Goal: Task Accomplishment & Management: Use online tool/utility

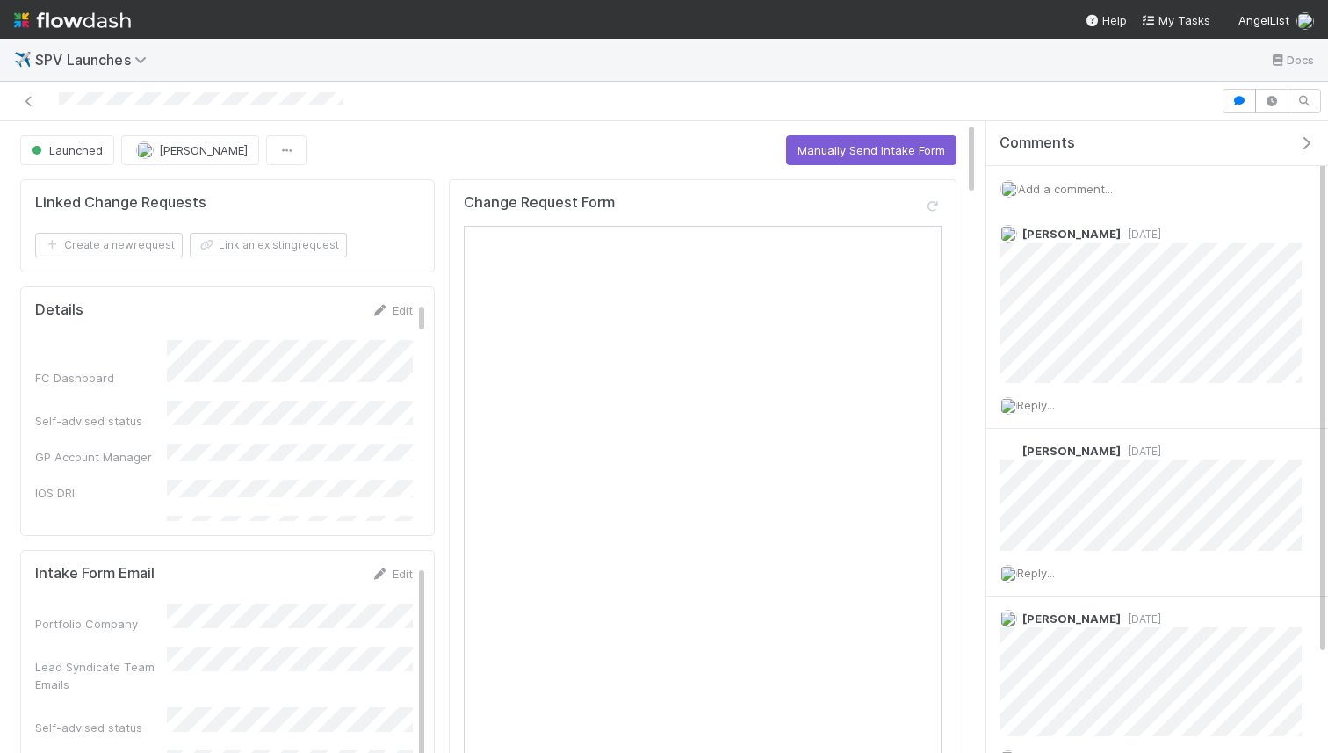
click at [1105, 191] on span "Add a comment..." at bounding box center [1065, 189] width 95 height 14
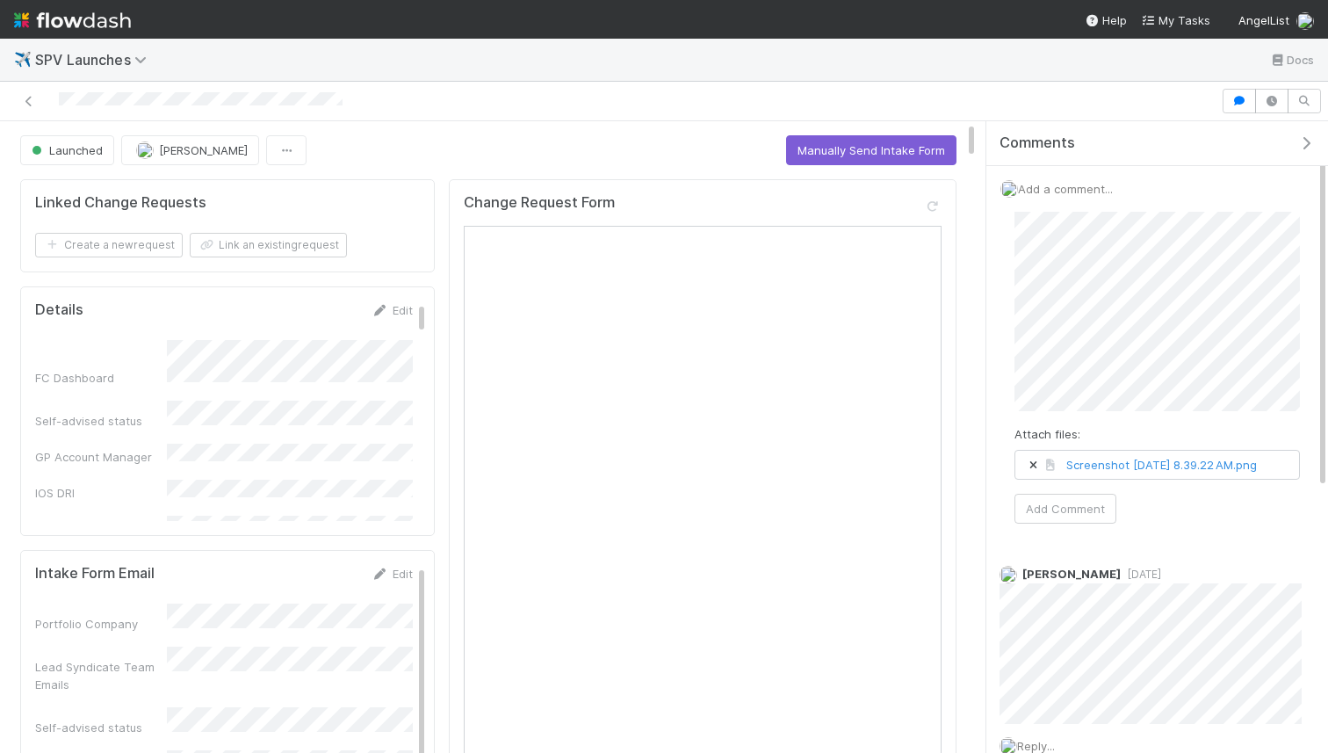
click at [1072, 508] on div "Attach files: Screenshot 2025-08-27 at 8.39.22 AM.png Add Comment" at bounding box center [1156, 368] width 285 height 312
click at [1071, 519] on button "Add Comment" at bounding box center [1065, 509] width 102 height 30
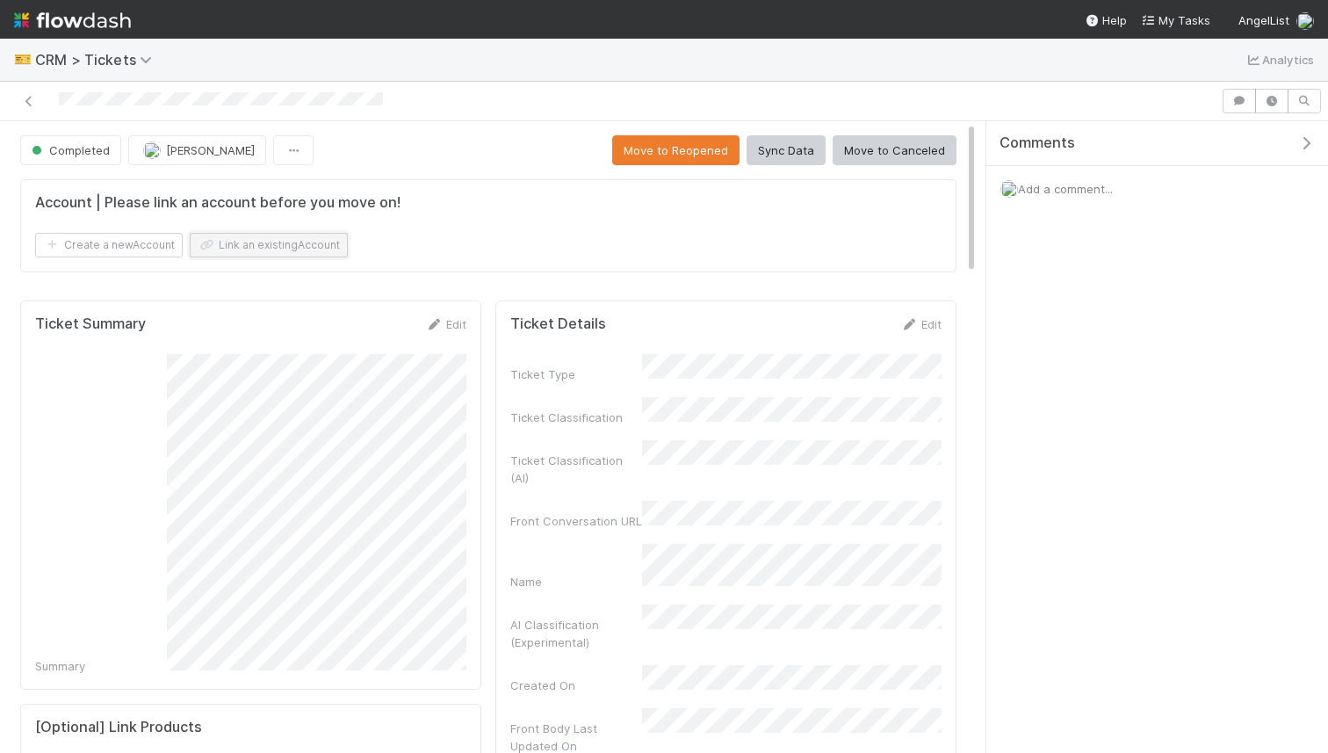
click at [280, 249] on button "Link an existing Account" at bounding box center [269, 245] width 158 height 25
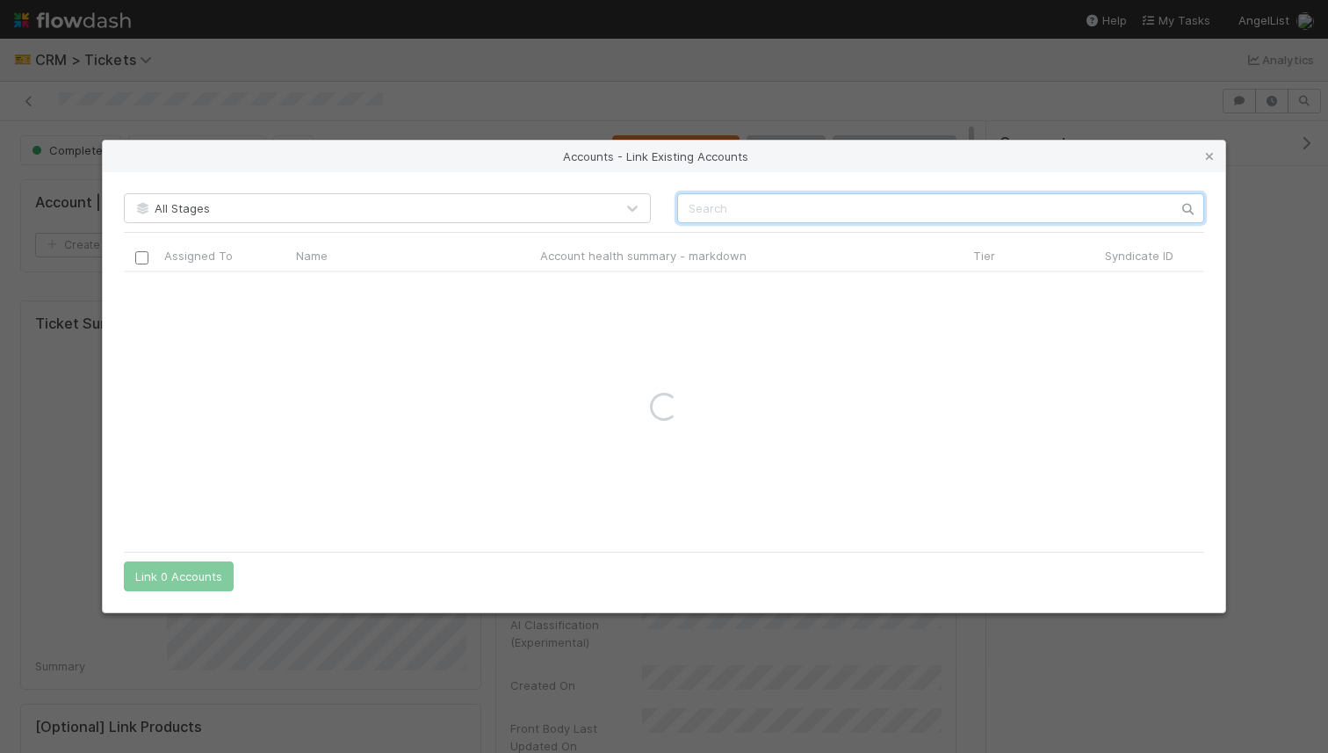
click at [713, 218] on input "text" at bounding box center [940, 208] width 527 height 30
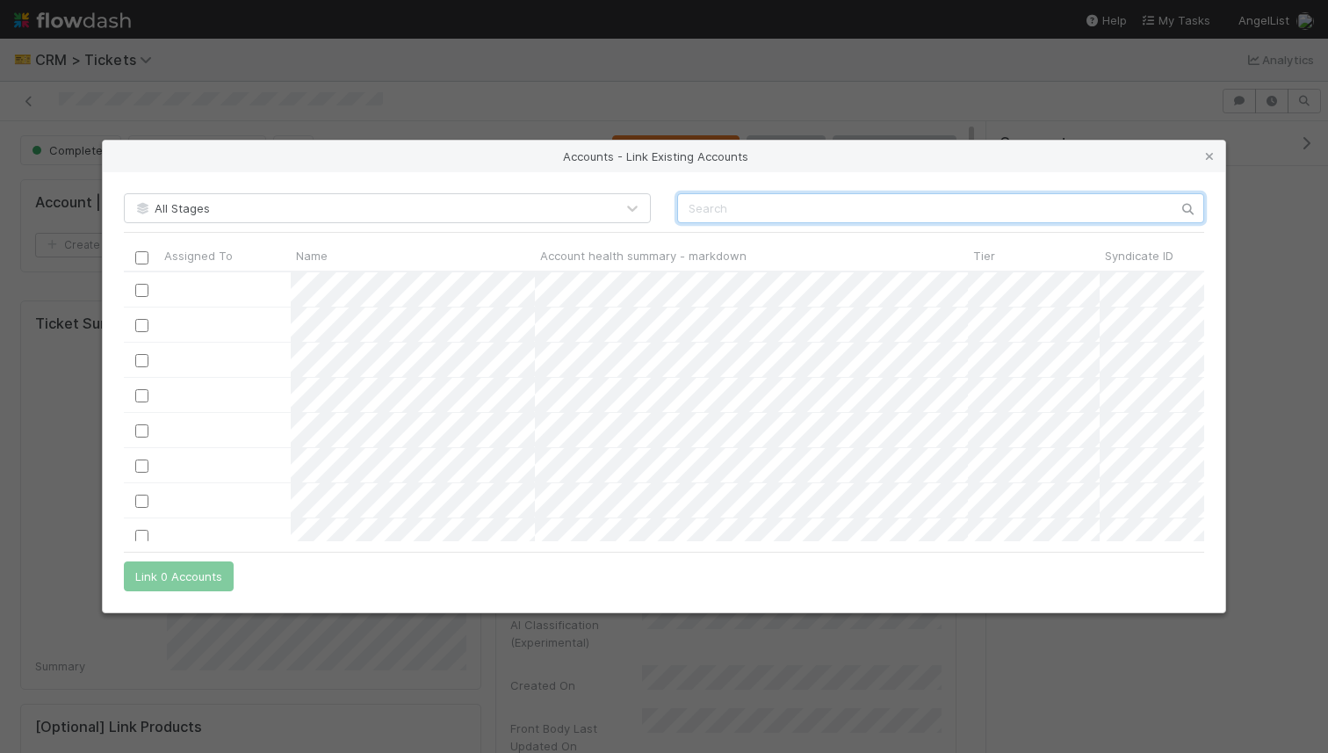
scroll to position [270, 1080]
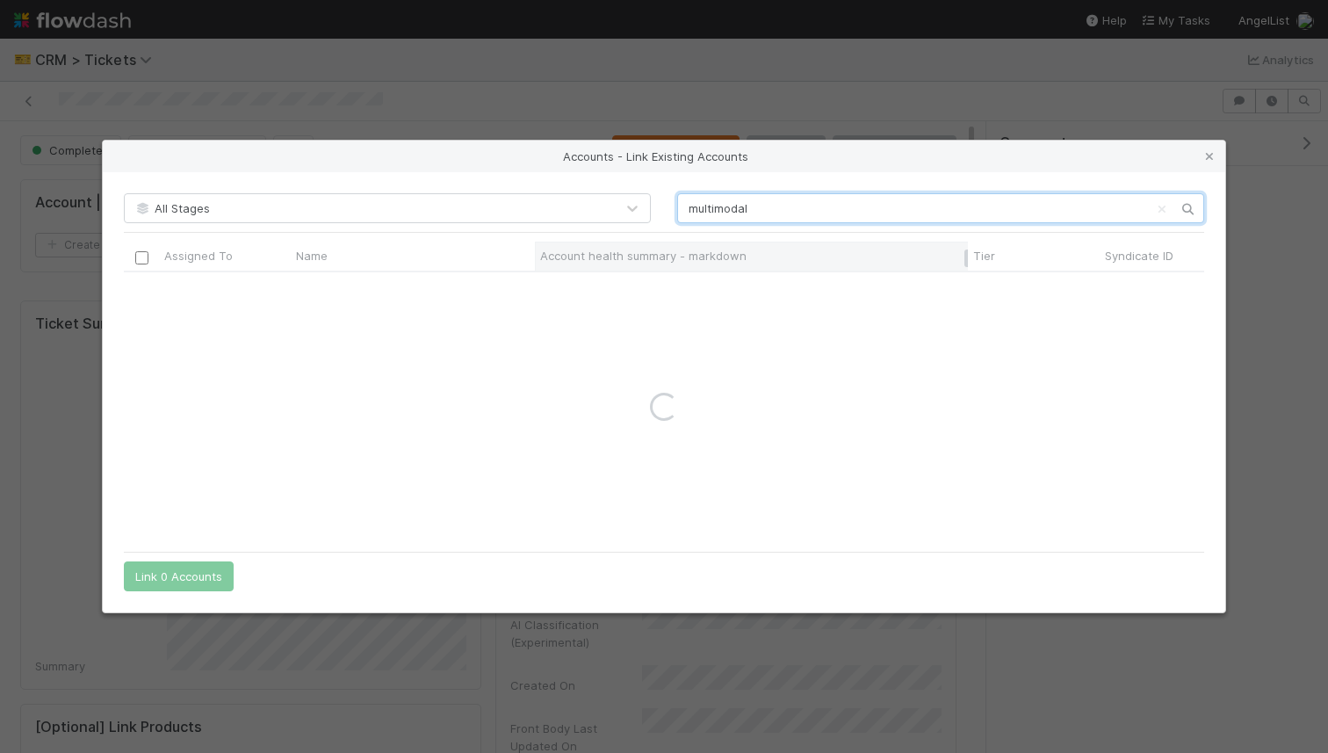
type input "multimodal"
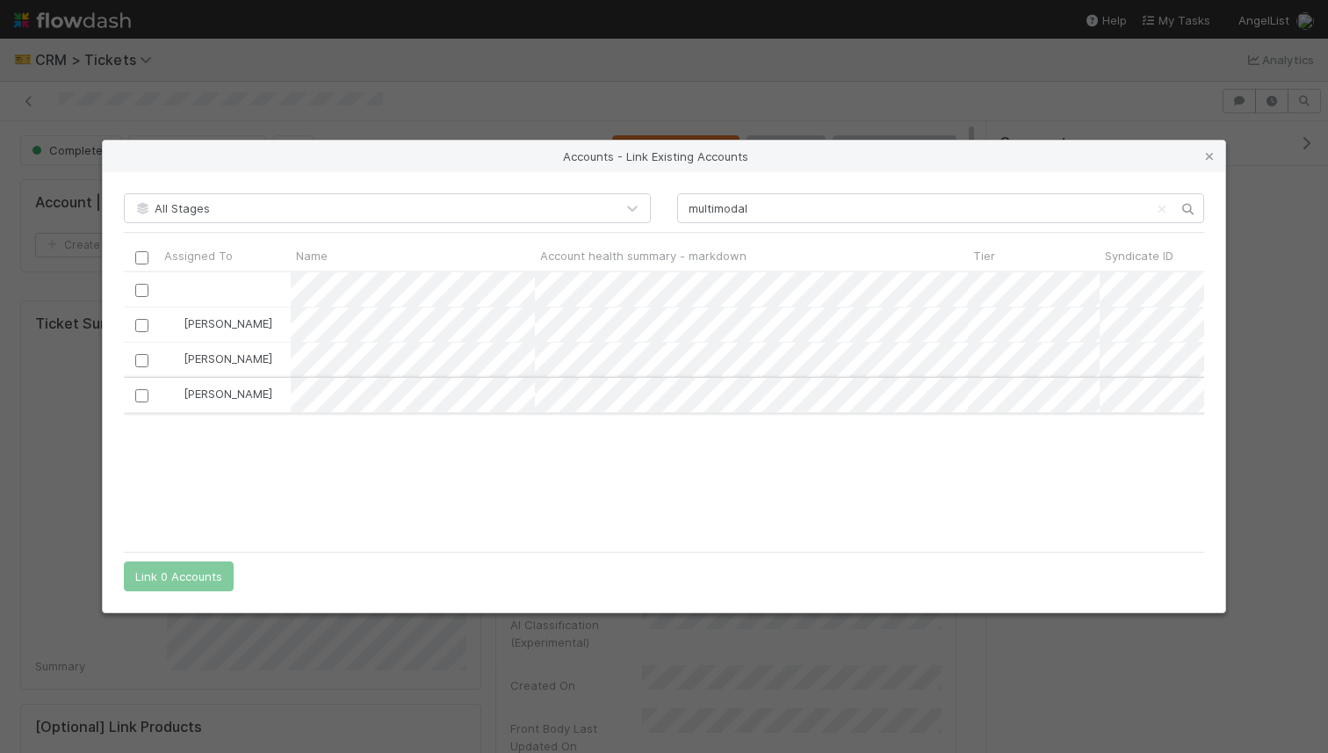
click at [137, 394] on input "checkbox" at bounding box center [141, 395] width 13 height 13
click at [172, 567] on button "Link 1 Account" at bounding box center [175, 576] width 102 height 30
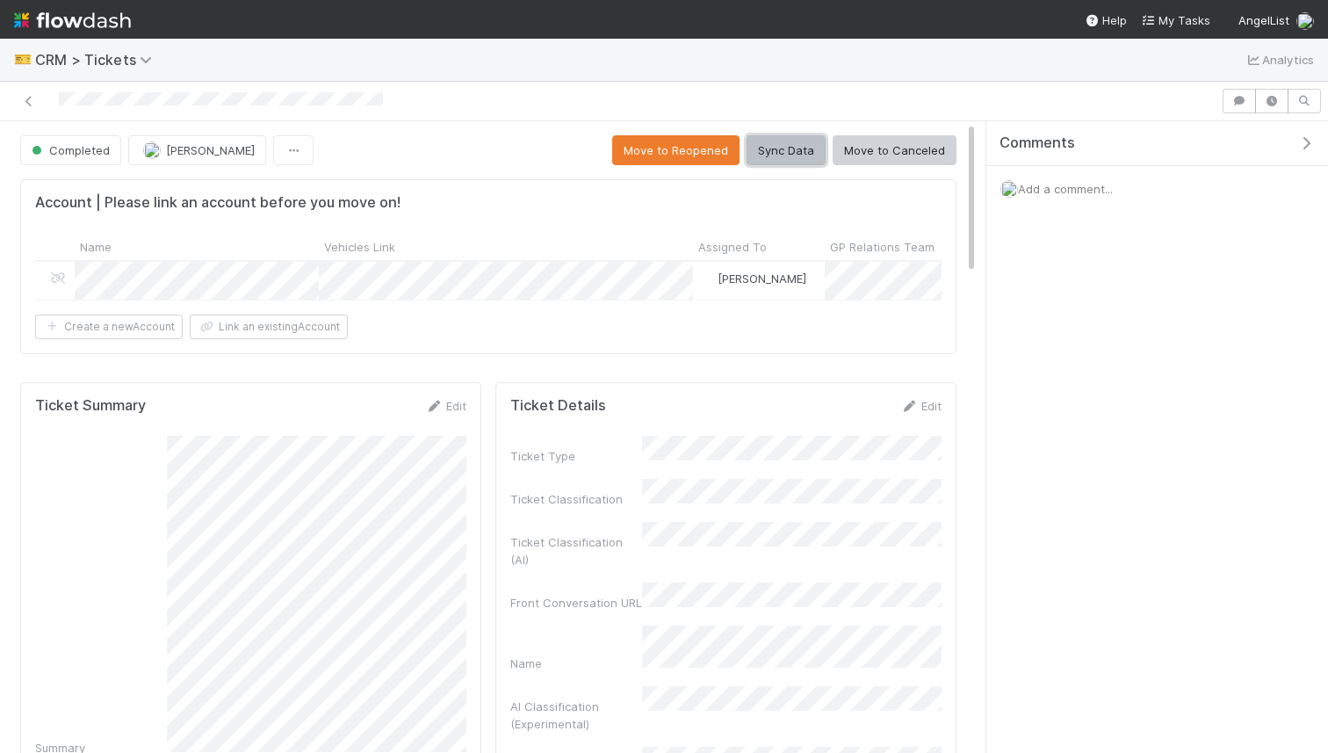
click at [808, 162] on button "Sync Data" at bounding box center [785, 150] width 79 height 30
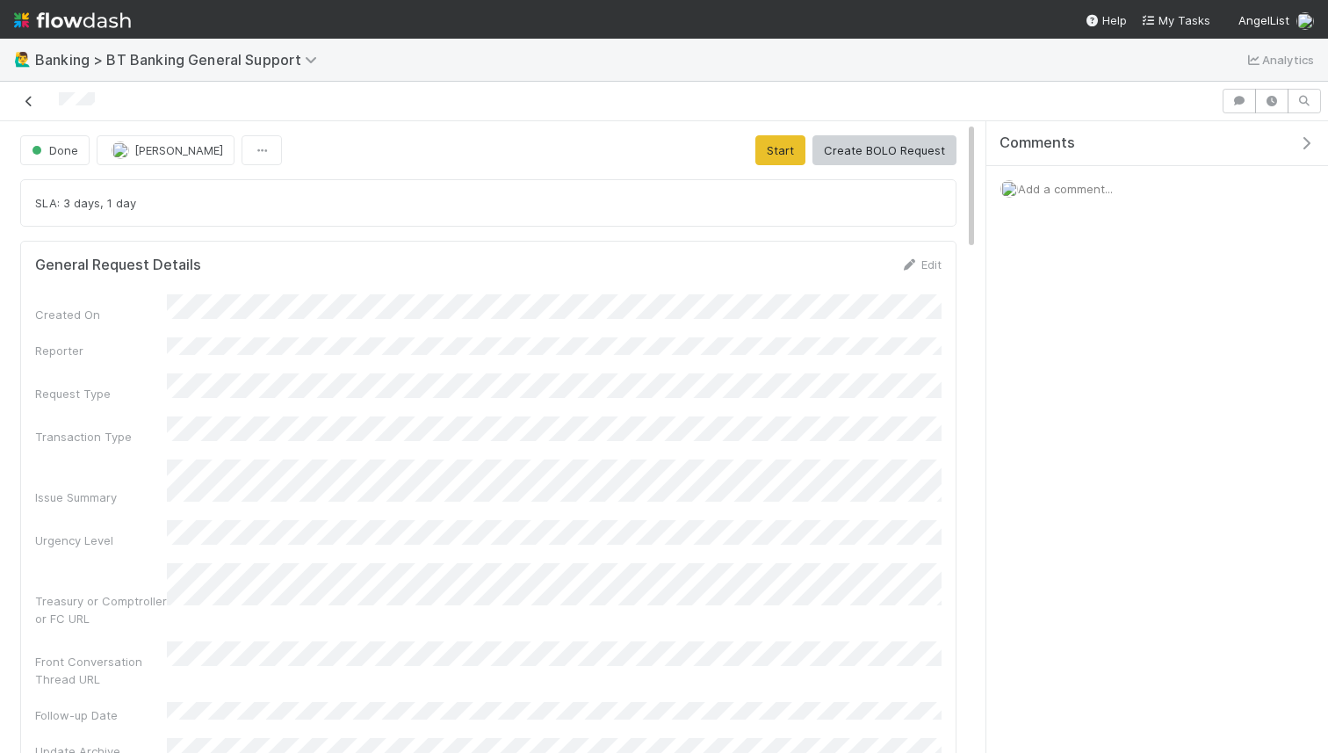
click at [26, 101] on icon at bounding box center [29, 101] width 18 height 11
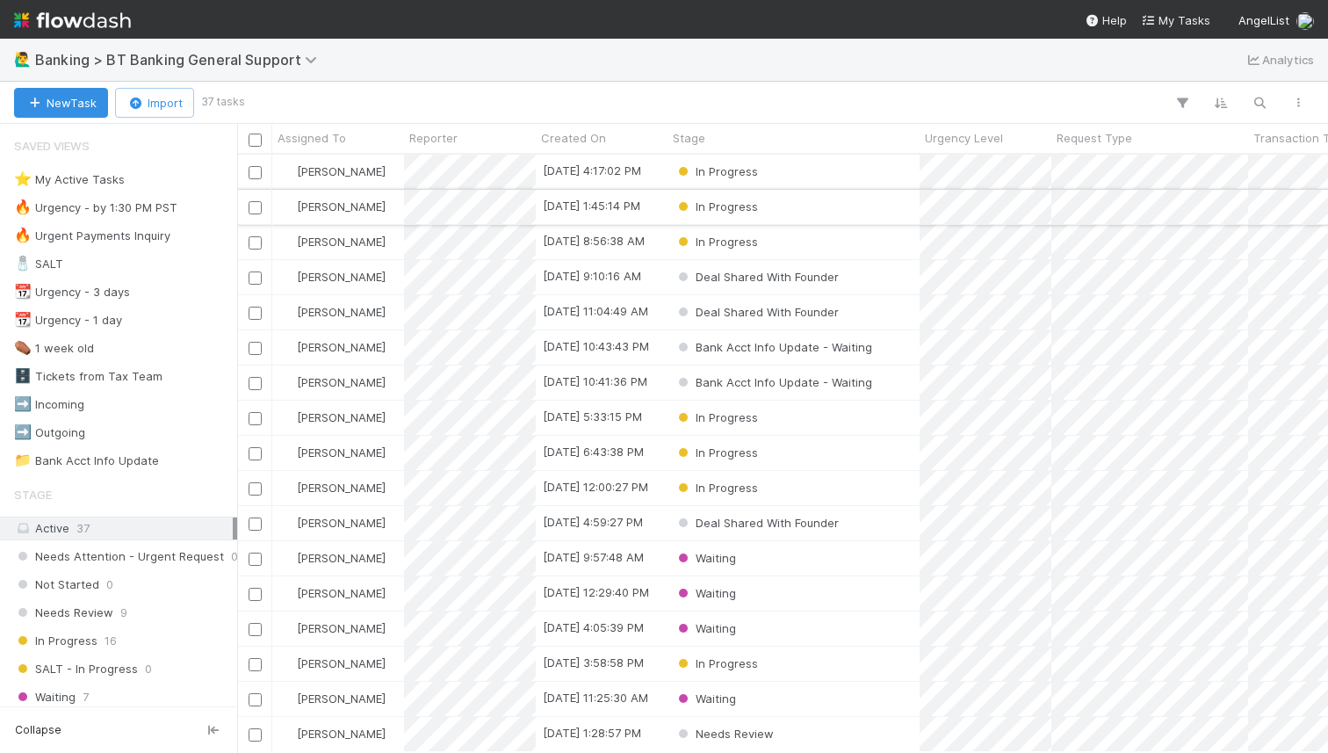
scroll to position [597, 1091]
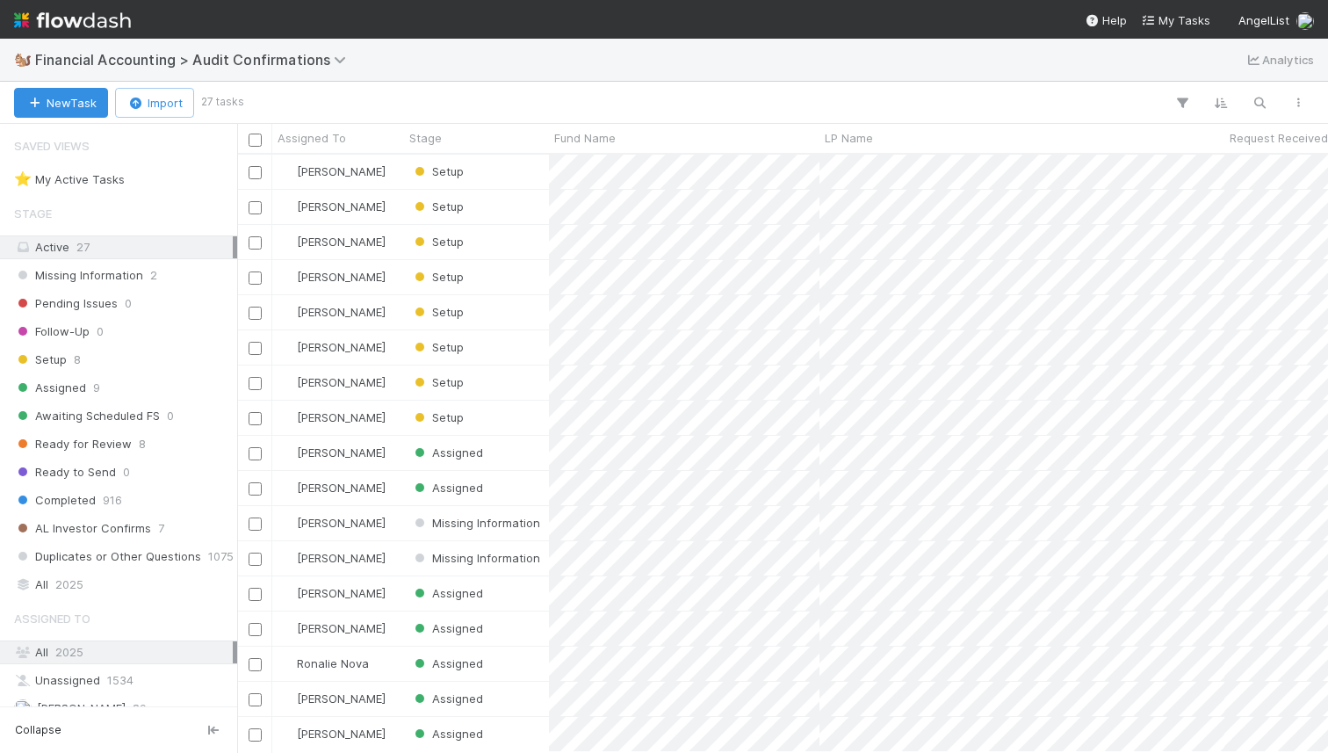
scroll to position [0, 1]
click at [573, 111] on div at bounding box center [779, 102] width 1077 height 23
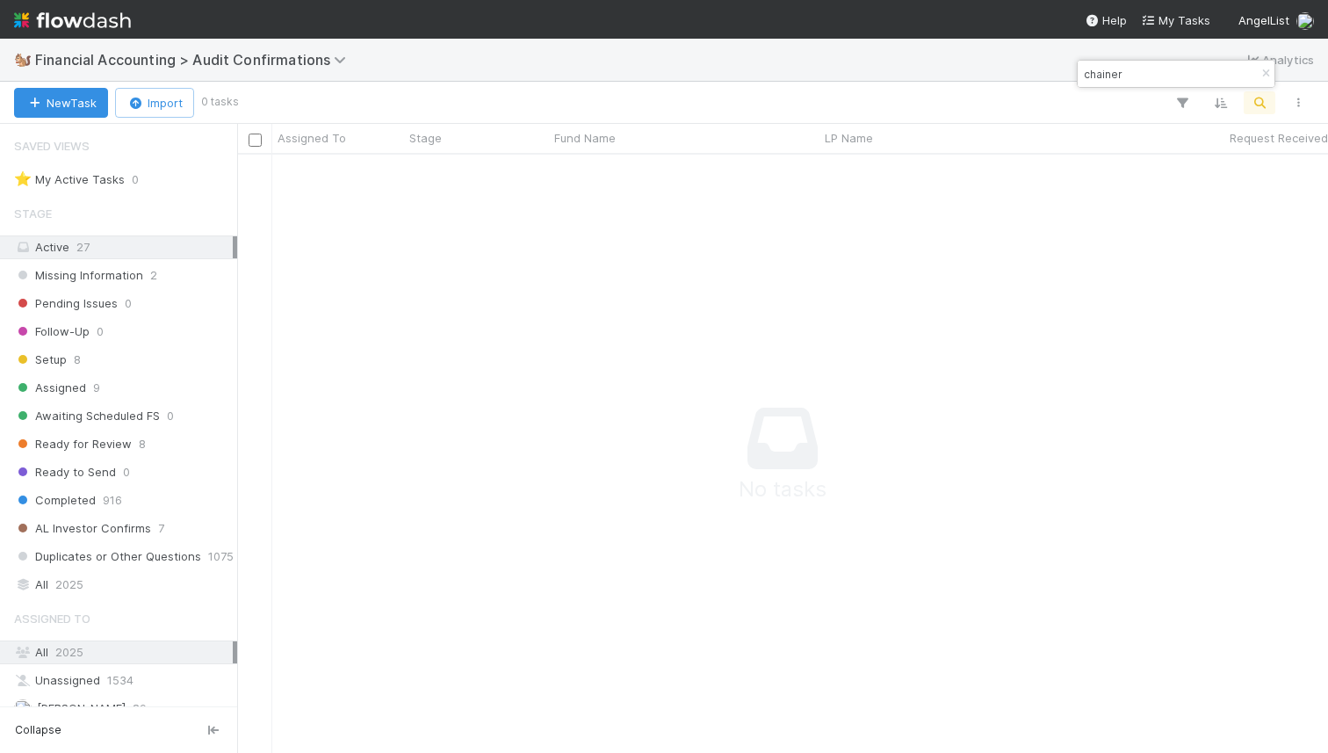
scroll to position [597, 1091]
type input "chainer"
click at [83, 583] on div "All 2025" at bounding box center [123, 584] width 219 height 22
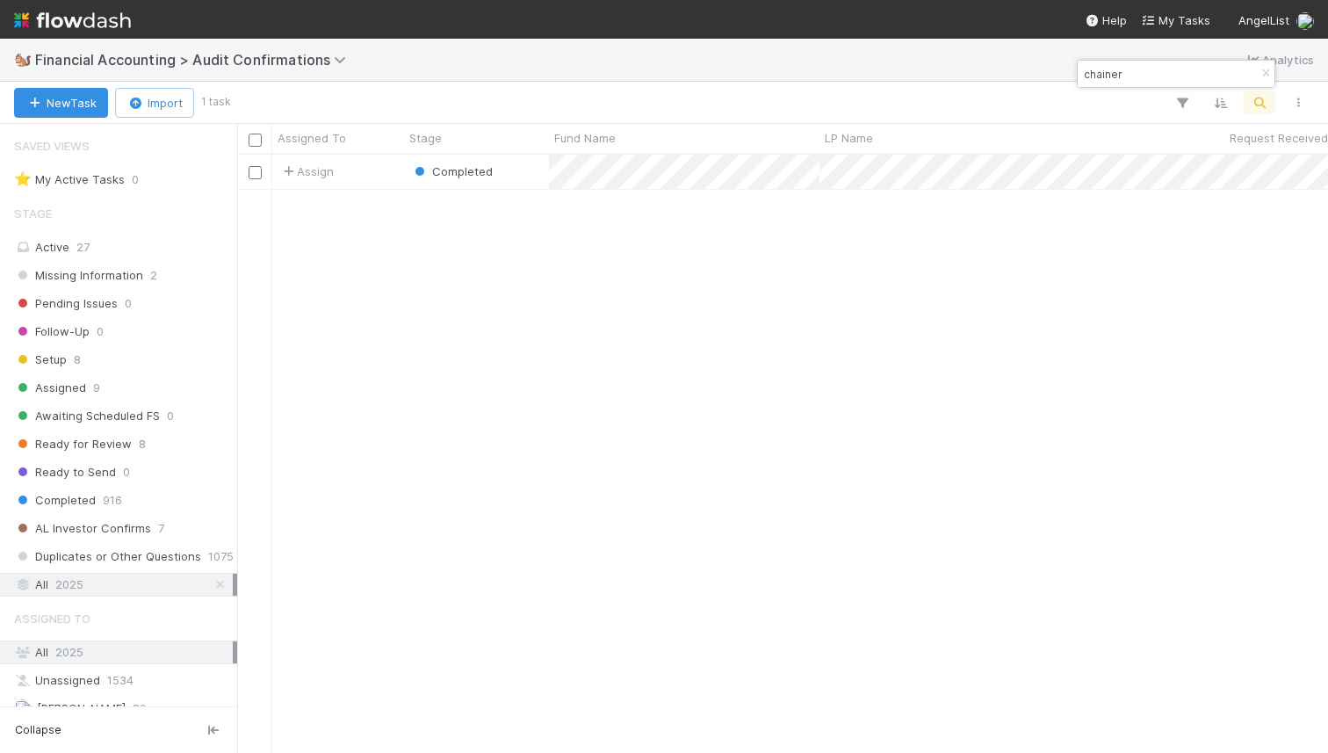
scroll to position [597, 1091]
